Goal: Register for event/course

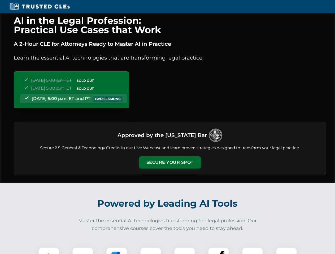
click at [170, 163] on button "Secure Your Spot" at bounding box center [170, 163] width 62 height 12
click at [49, 251] on img at bounding box center [48, 257] width 15 height 15
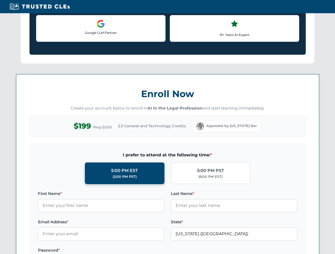
click at [117, 251] on label "Password *" at bounding box center [101, 251] width 126 height 6
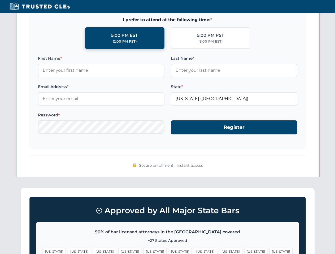
click at [244, 251] on span "[US_STATE]" at bounding box center [255, 252] width 23 height 8
